Goal: Navigation & Orientation: Find specific page/section

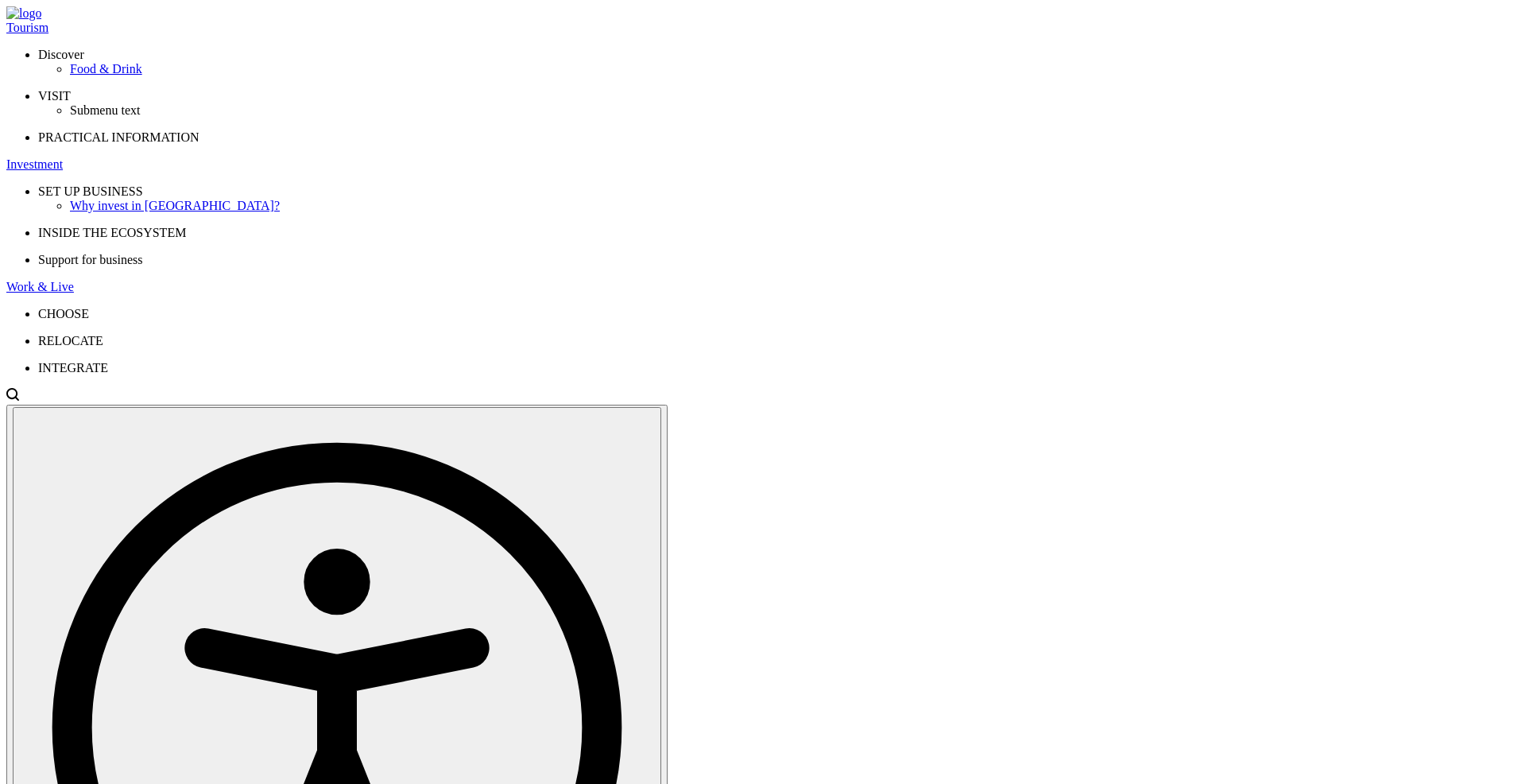
click at [519, 158] on div "Investment" at bounding box center [757, 165] width 1501 height 14
click at [379, 198] on div "Why invest in Vilnius?" at bounding box center [789, 206] width 1438 height 14
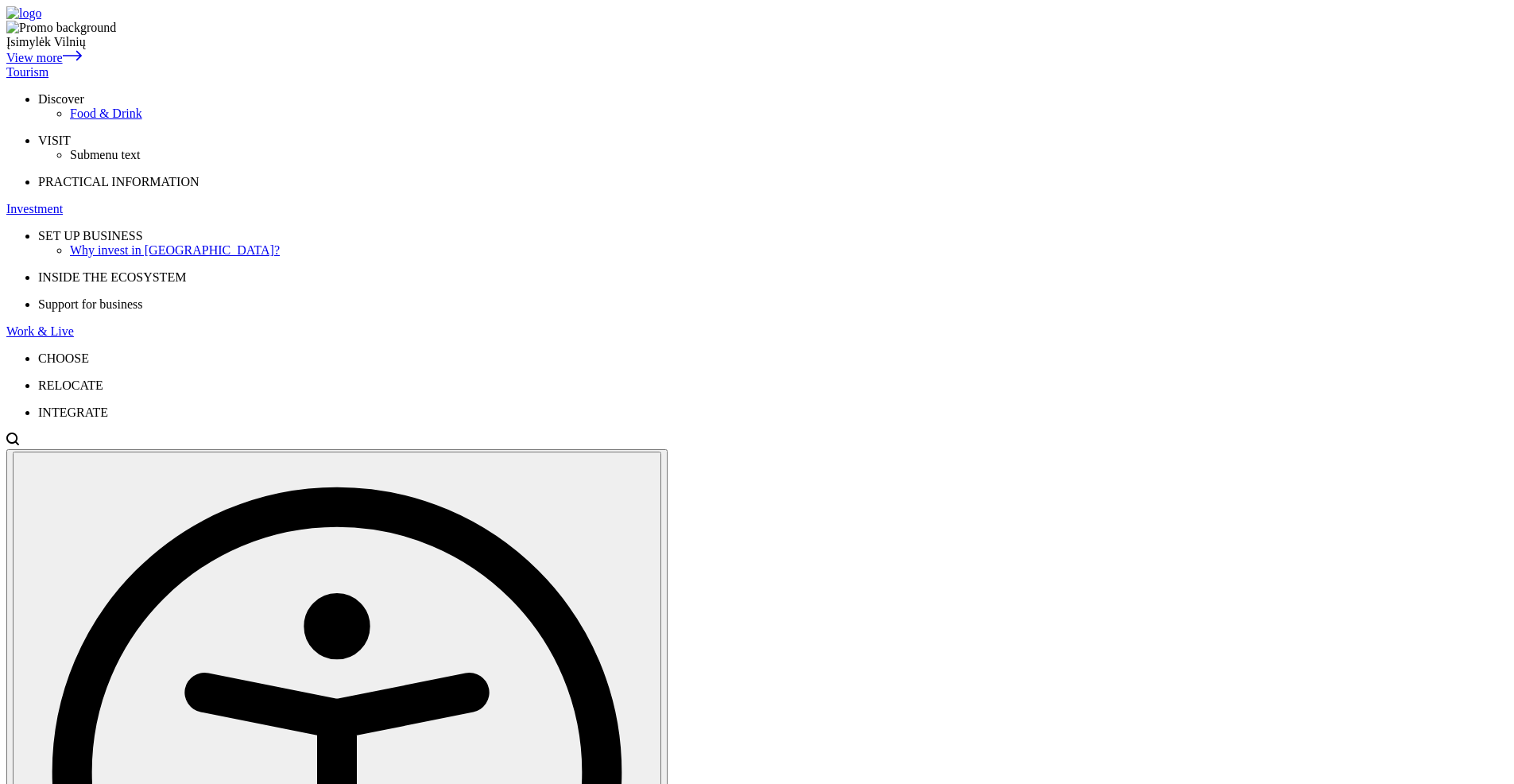
click at [84, 106] on span "Discover" at bounding box center [61, 99] width 46 height 14
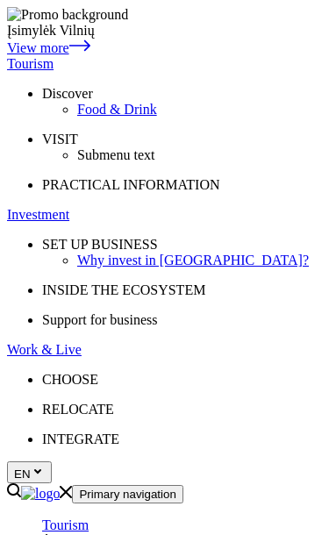
click at [56, 534] on icon "Primary navigation" at bounding box center [49, 541] width 14 height 14
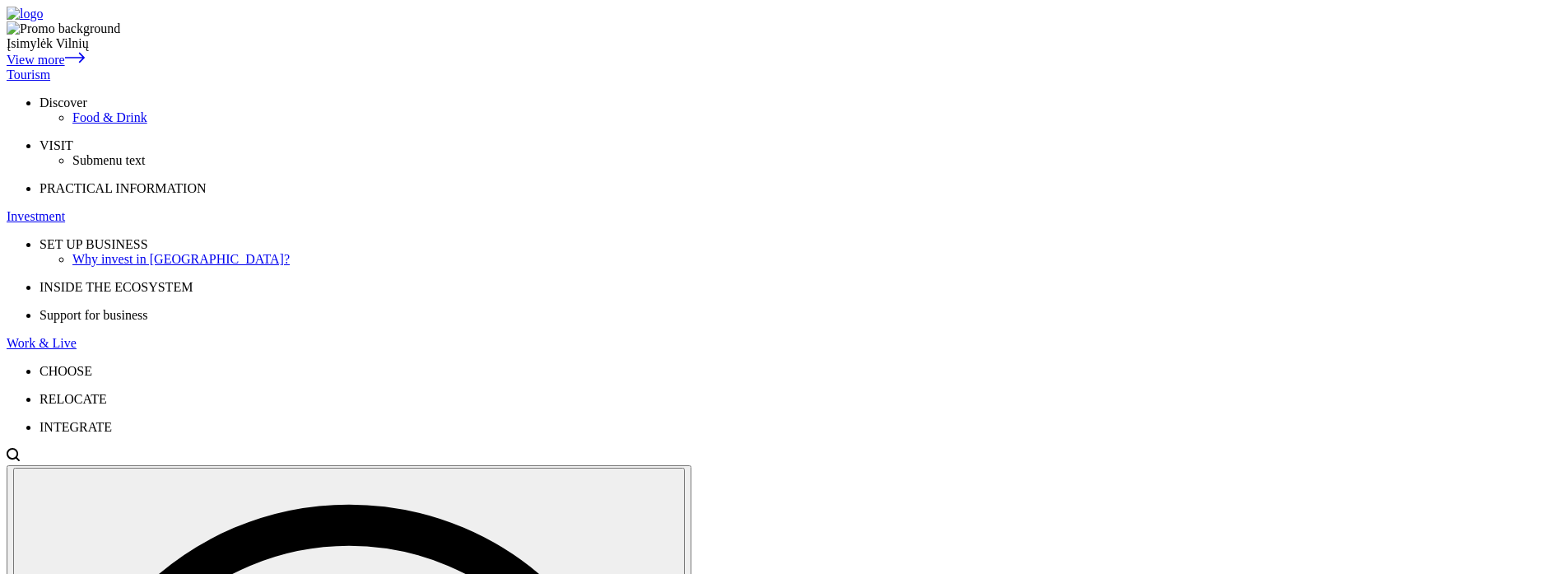
click at [375, 125] on div "Food & Drink" at bounding box center [817, 118] width 1489 height 15
click at [434, 68] on div "Tourism" at bounding box center [784, 75] width 1555 height 15
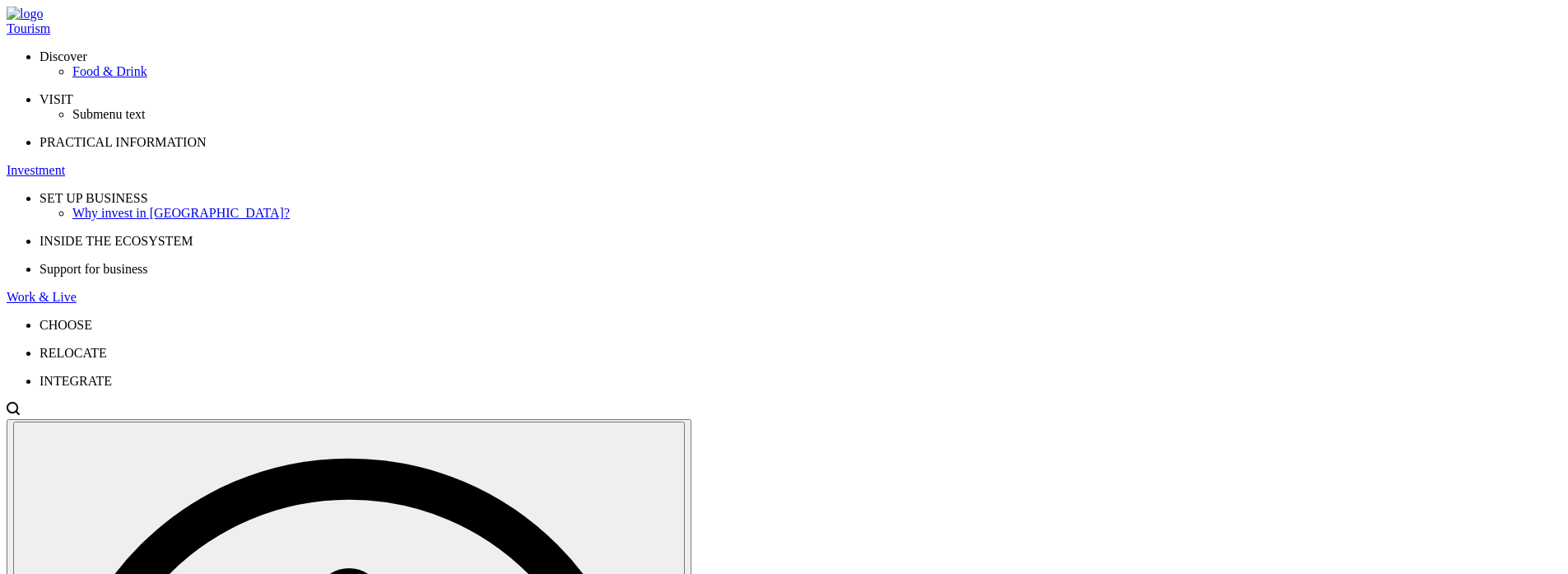
click at [530, 163] on div "Investment" at bounding box center [784, 171] width 1555 height 15
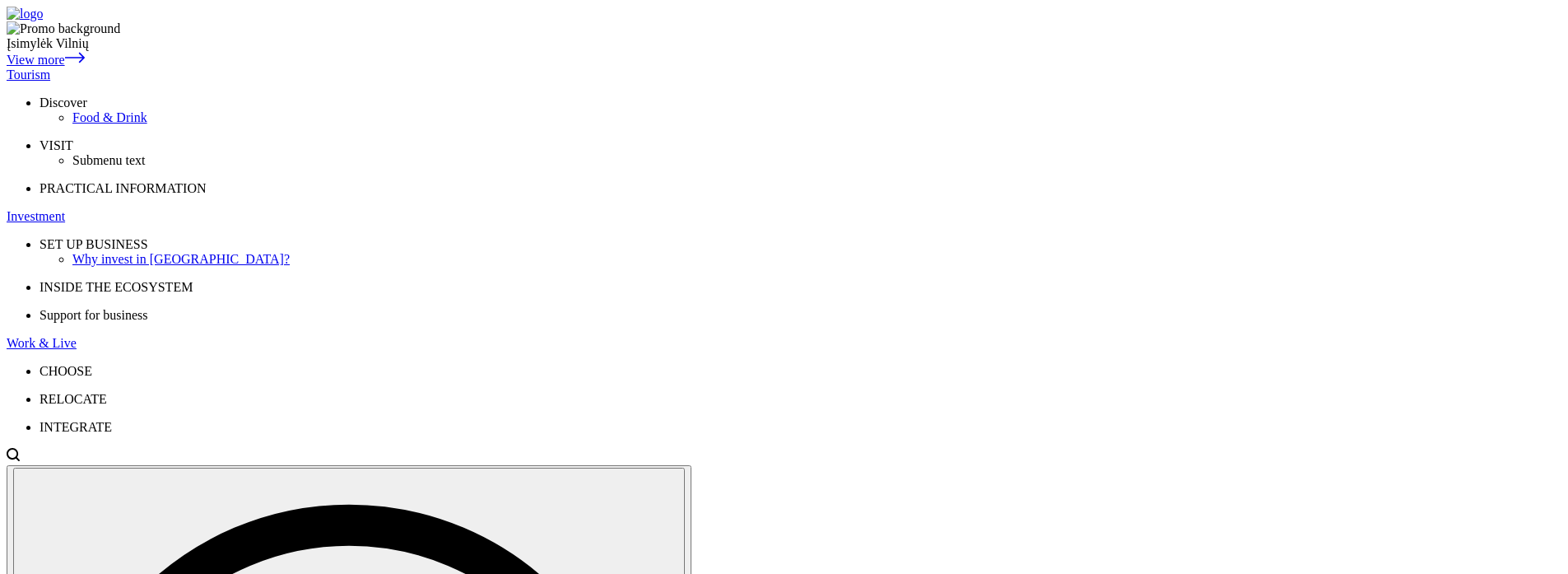
click at [450, 68] on div "Tourism" at bounding box center [784, 75] width 1555 height 15
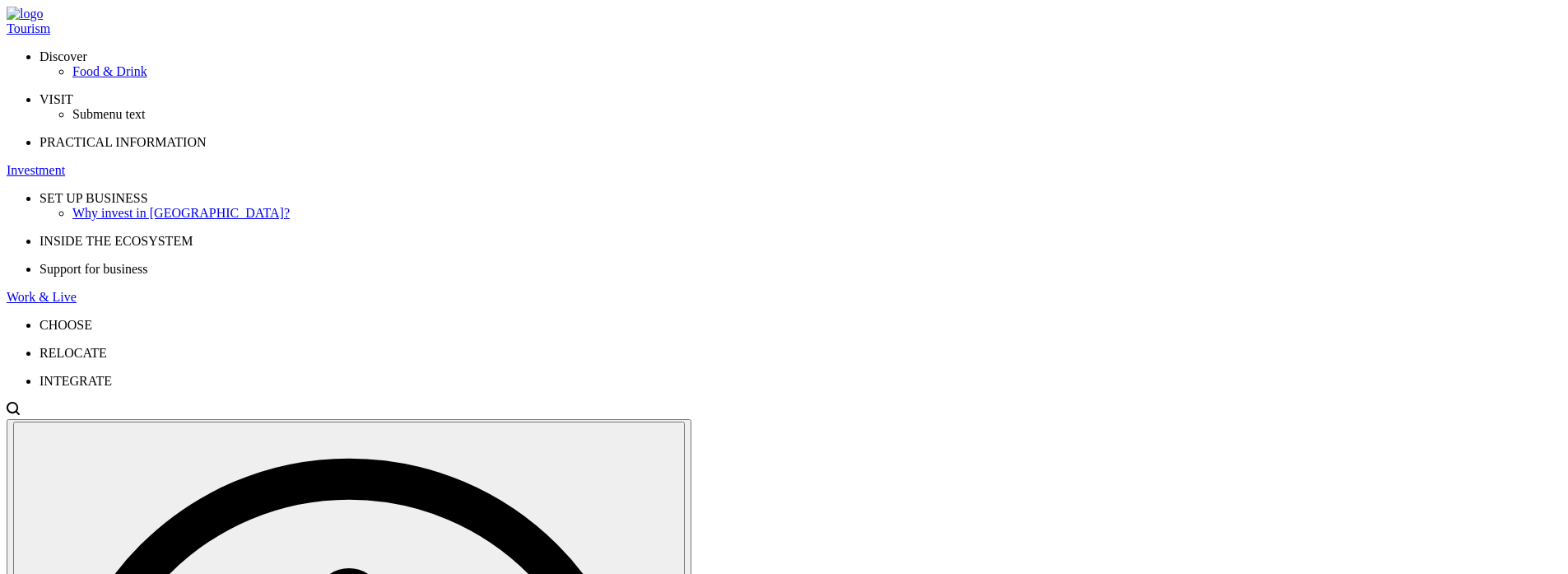
click at [626, 290] on div "Work & Live" at bounding box center [784, 297] width 1555 height 15
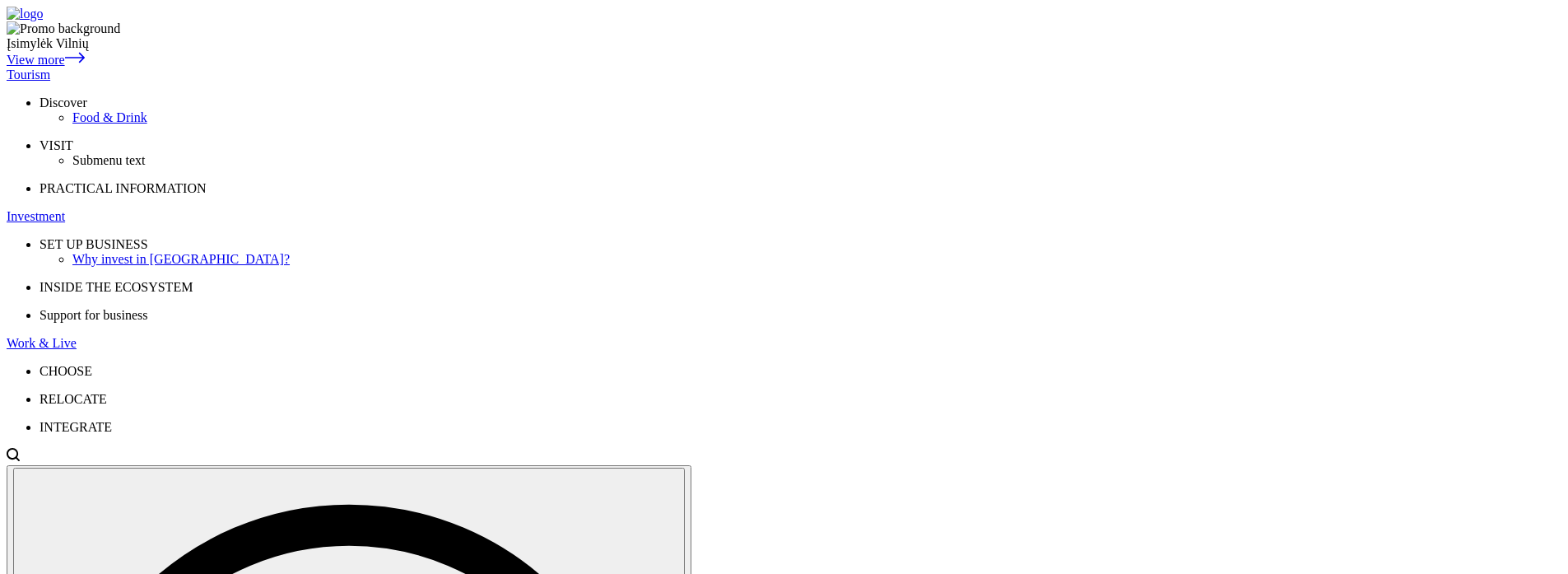
click at [435, 68] on div "Tourism" at bounding box center [784, 75] width 1555 height 15
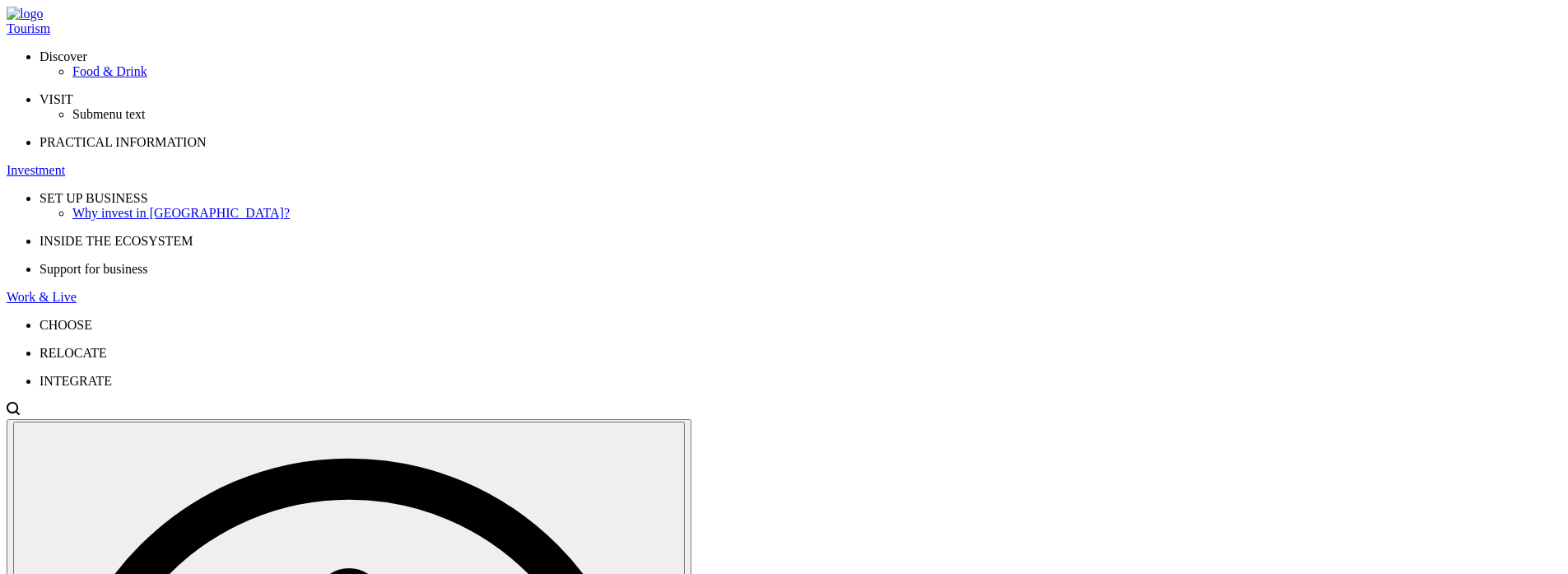
click at [641, 290] on div "Work & Live" at bounding box center [784, 297] width 1555 height 15
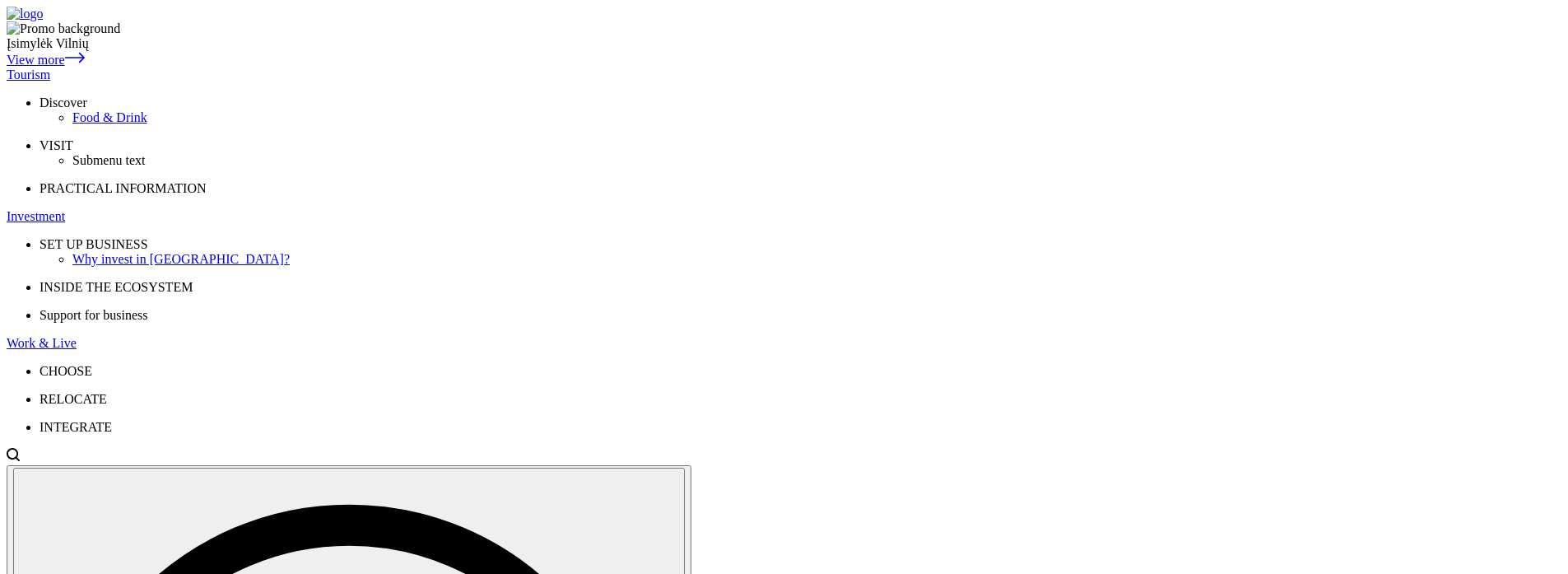
click at [435, 68] on div "Tourism" at bounding box center [784, 75] width 1555 height 15
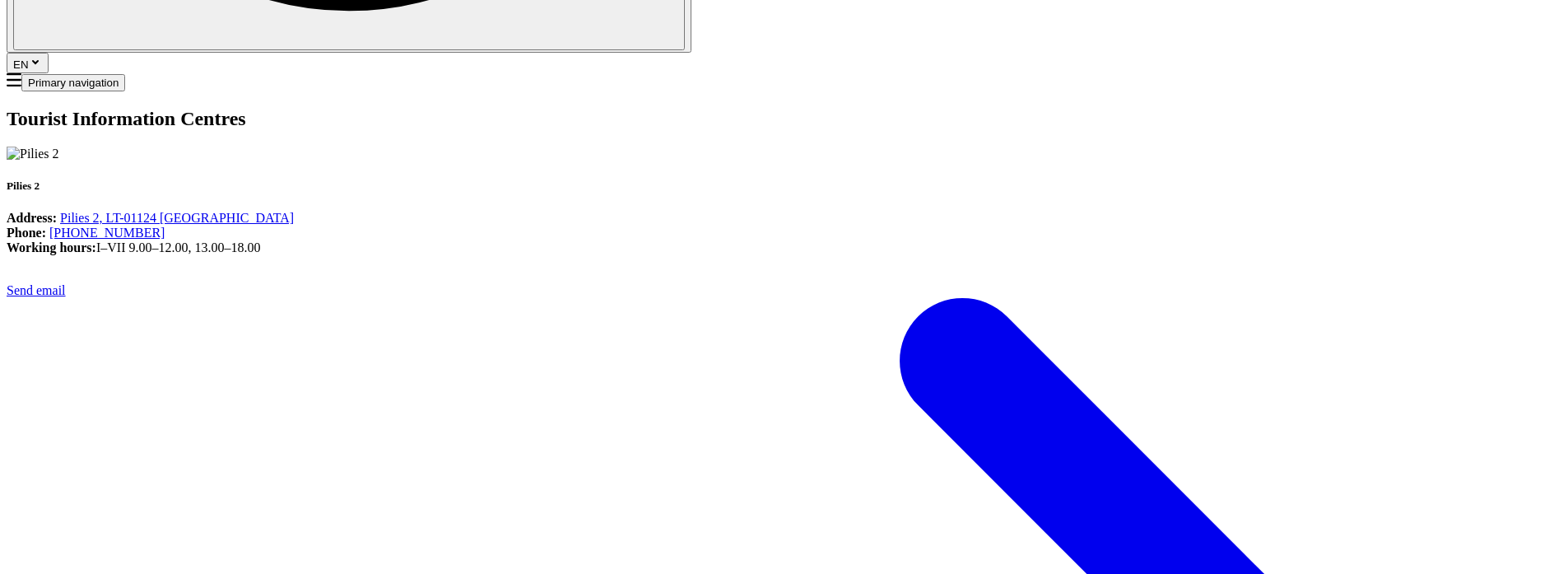
scroll to position [1081, 0]
